Goal: Task Accomplishment & Management: Manage account settings

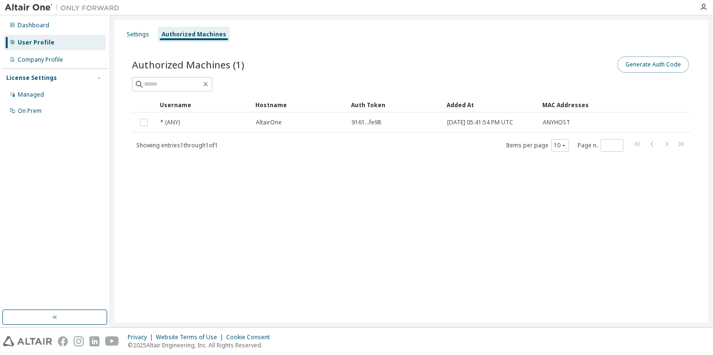
click at [637, 56] on button "Generate Auth Code" at bounding box center [653, 64] width 72 height 16
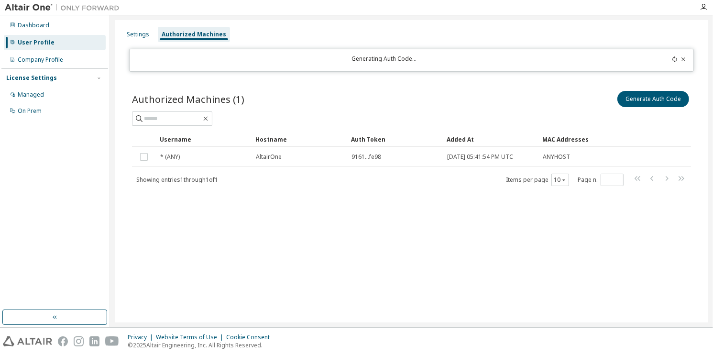
click at [675, 62] on icon at bounding box center [675, 59] width 6 height 6
click at [665, 109] on div "Authorized Machines (1) Generate Auth Code" at bounding box center [411, 107] width 559 height 37
click at [684, 59] on icon at bounding box center [683, 59] width 6 height 6
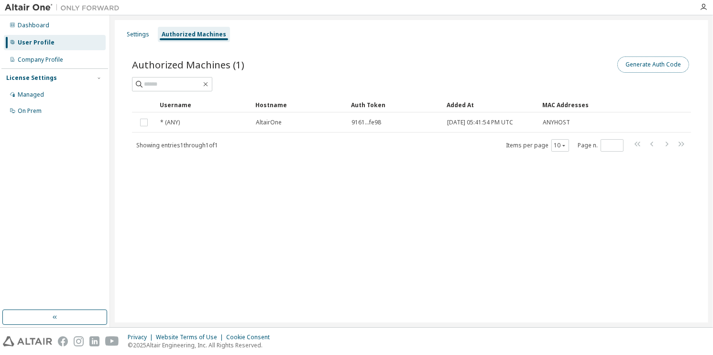
click at [672, 70] on button "Generate Auth Code" at bounding box center [653, 64] width 72 height 16
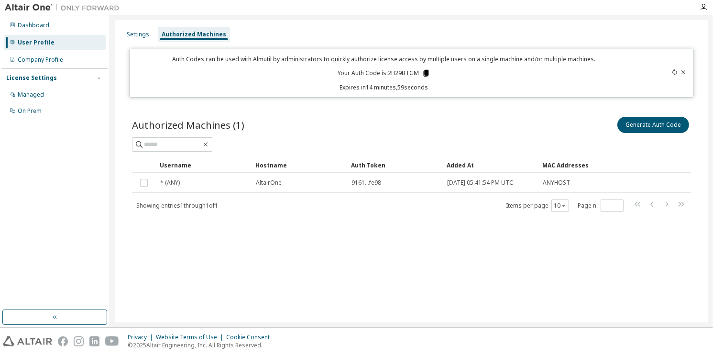
click at [428, 74] on icon at bounding box center [426, 73] width 9 height 9
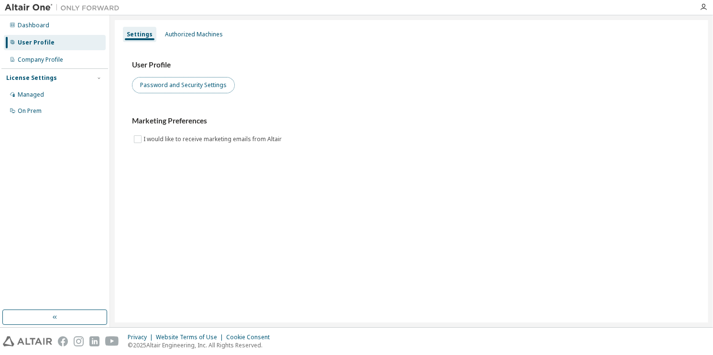
click at [211, 90] on button "Password and Security Settings" at bounding box center [183, 85] width 103 height 16
click at [219, 78] on button "Password and Security Settings" at bounding box center [183, 85] width 103 height 16
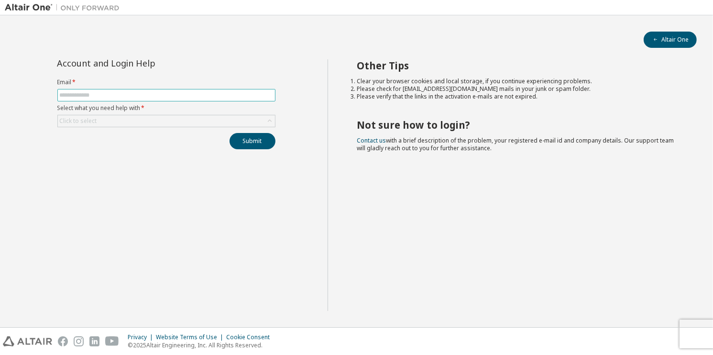
click at [121, 93] on input "text" at bounding box center [166, 95] width 213 height 8
type input "**********"
click at [239, 136] on button "Submit" at bounding box center [252, 141] width 46 height 16
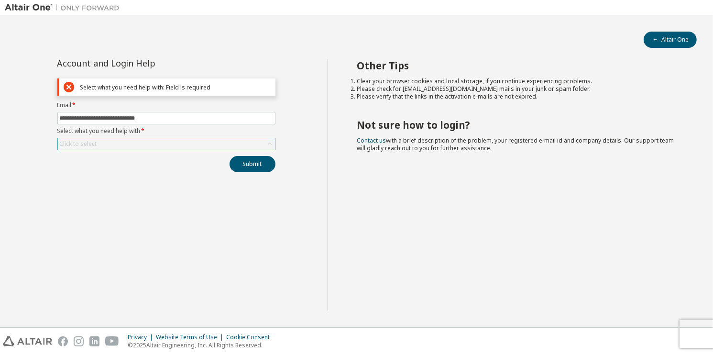
click at [265, 143] on icon at bounding box center [270, 144] width 10 height 10
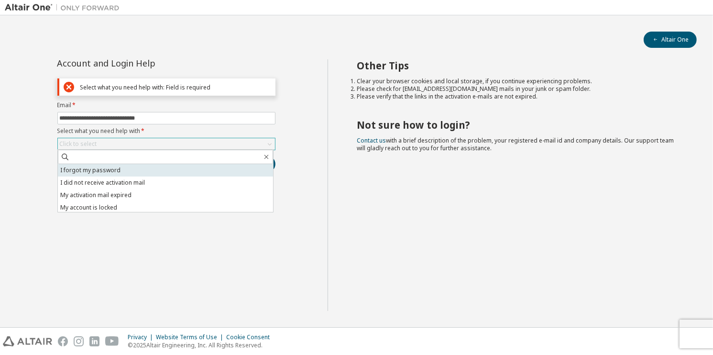
click at [231, 172] on li "I forgot my password" at bounding box center [165, 170] width 215 height 12
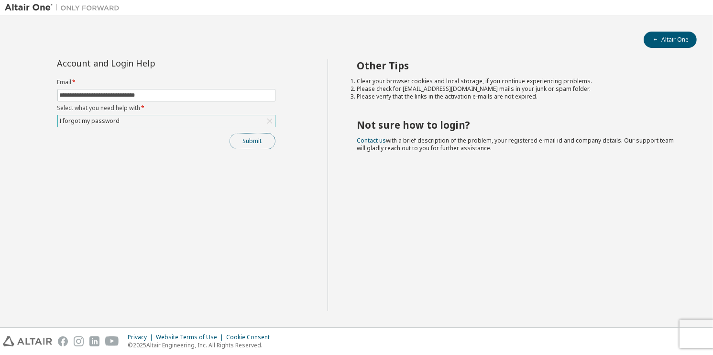
click at [257, 133] on button "Submit" at bounding box center [252, 141] width 46 height 16
